Goal: Task Accomplishment & Management: Manage account settings

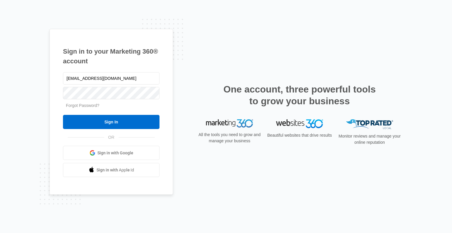
type input "[EMAIL_ADDRESS][DOMAIN_NAME]"
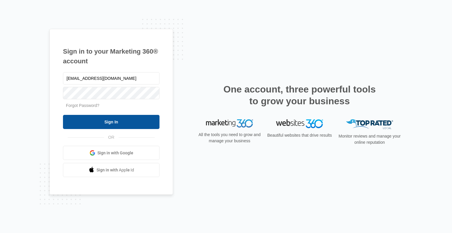
click at [115, 120] on input "Sign In" at bounding box center [111, 122] width 97 height 14
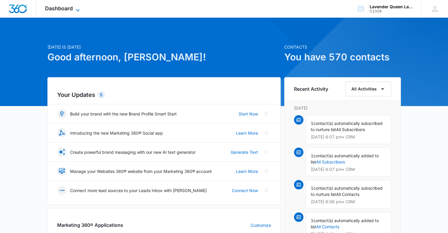
click at [78, 7] on icon at bounding box center [77, 10] width 7 height 7
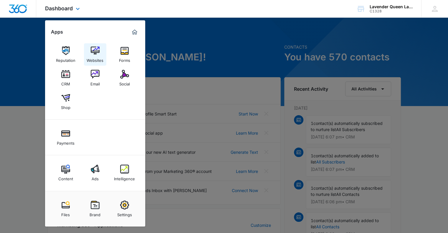
click at [93, 47] on img at bounding box center [95, 50] width 9 height 9
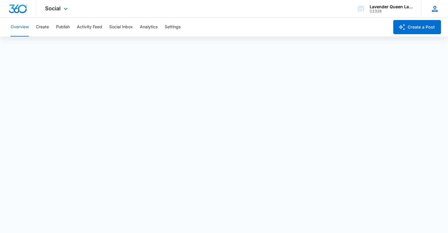
click at [435, 10] on icon at bounding box center [434, 8] width 9 height 9
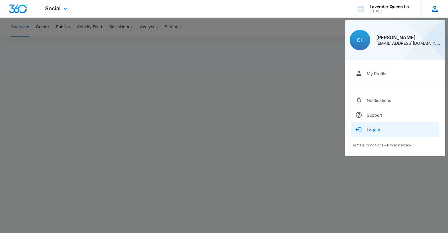
click at [375, 127] on button "Logout" at bounding box center [395, 129] width 88 height 15
